Goal: Communication & Community: Participate in discussion

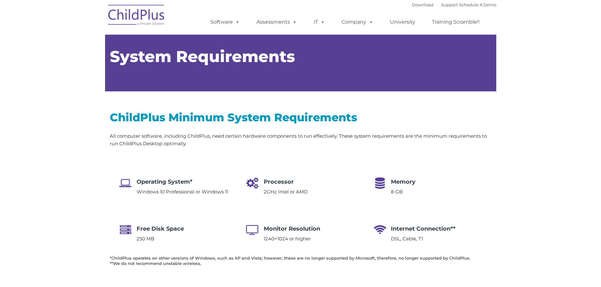
type input ""
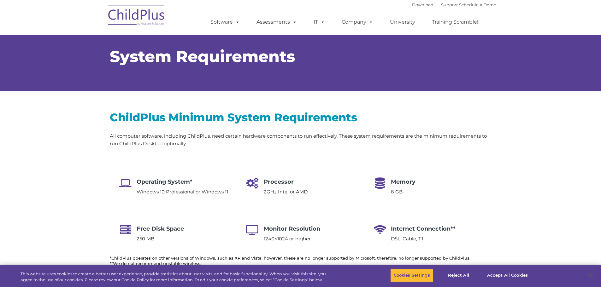
select select "MEDIUM"
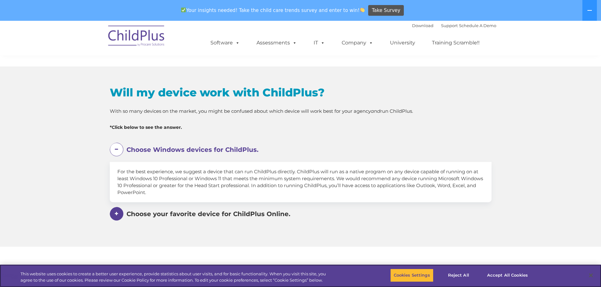
scroll to position [315, 0]
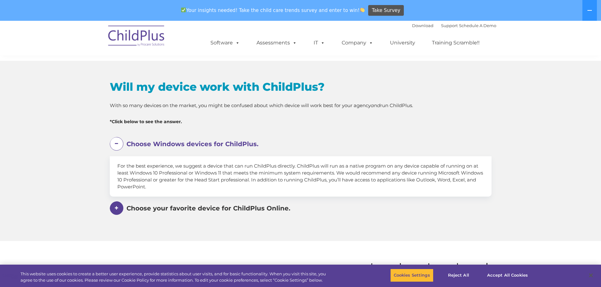
click at [236, 207] on span "Choose your favorite device for ChildPlus Online." at bounding box center [208, 209] width 164 height 8
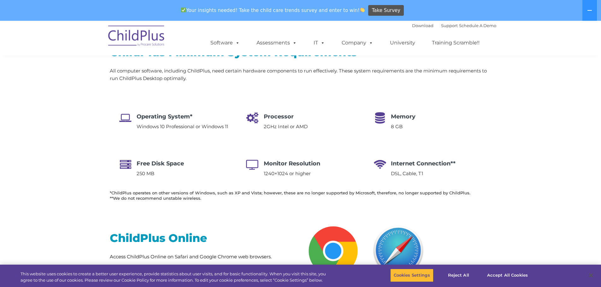
scroll to position [88, 0]
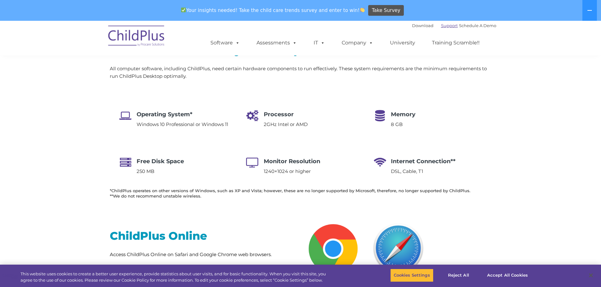
click at [441, 25] on link "Support" at bounding box center [449, 25] width 17 height 5
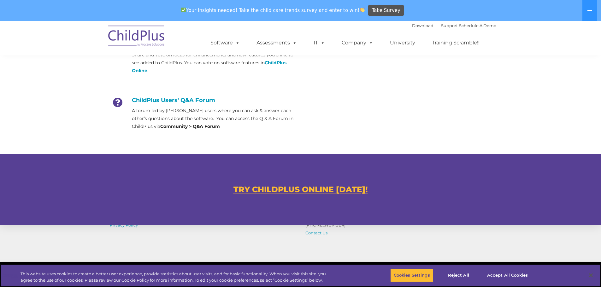
scroll to position [281, 0]
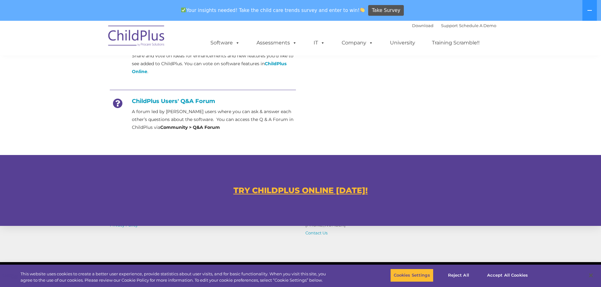
drag, startPoint x: 205, startPoint y: 102, endPoint x: 195, endPoint y: 100, distance: 10.3
click at [195, 100] on h4 "ChildPlus Users' Q&A Forum" at bounding box center [203, 101] width 186 height 7
click at [151, 102] on h4 "ChildPlus Users' Q&A Forum" at bounding box center [203, 101] width 186 height 7
drag, startPoint x: 119, startPoint y: 102, endPoint x: 125, endPoint y: 105, distance: 7.9
click at [118, 102] on icon at bounding box center [118, 106] width 16 height 16
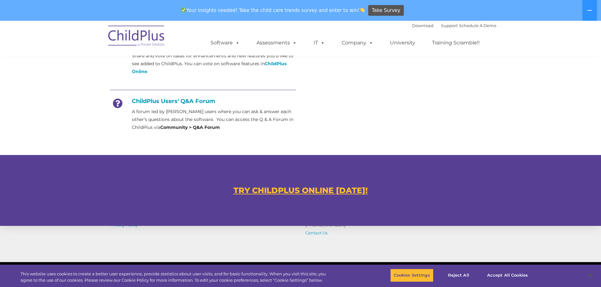
click at [199, 125] on strong "Community > Q&A Forum" at bounding box center [190, 128] width 60 height 6
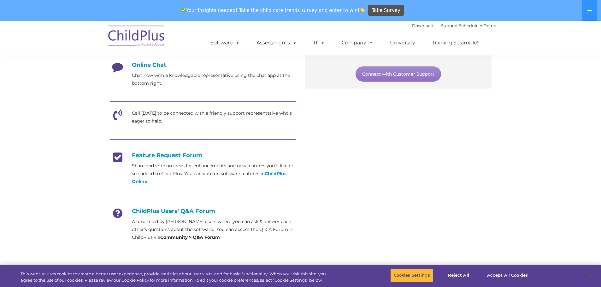
scroll to position [167, 0]
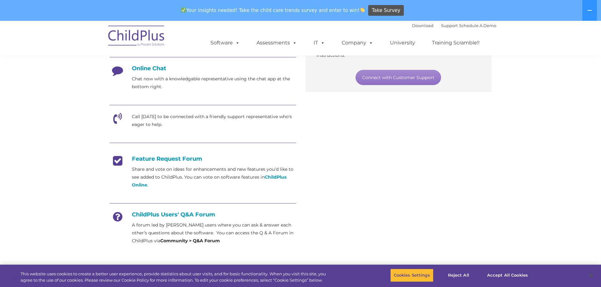
click at [171, 211] on div at bounding box center [203, 204] width 186 height 14
click at [209, 213] on h4 "ChildPlus Users' Q&A Forum" at bounding box center [203, 214] width 186 height 7
click at [185, 235] on p "A forum led by [PERSON_NAME] users where you can ask & answer each other’s ques…" at bounding box center [214, 233] width 164 height 24
click at [220, 241] on strong "Community > Q&A Forum" at bounding box center [190, 241] width 60 height 6
click at [170, 241] on strong "Community > Q&A Forum" at bounding box center [190, 241] width 60 height 6
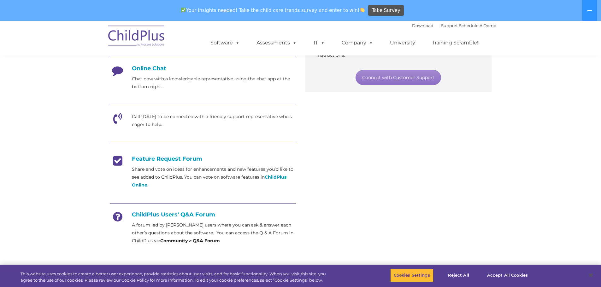
click at [167, 225] on p "A forum led by [PERSON_NAME] users where you can ask & answer each other’s ques…" at bounding box center [214, 233] width 164 height 24
click at [264, 223] on p "A forum led by [PERSON_NAME] users where you can ask & answer each other’s ques…" at bounding box center [214, 233] width 164 height 24
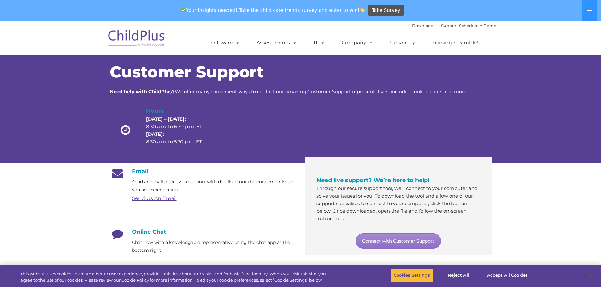
scroll to position [0, 0]
